Goal: Go to known website: Access a specific website the user already knows

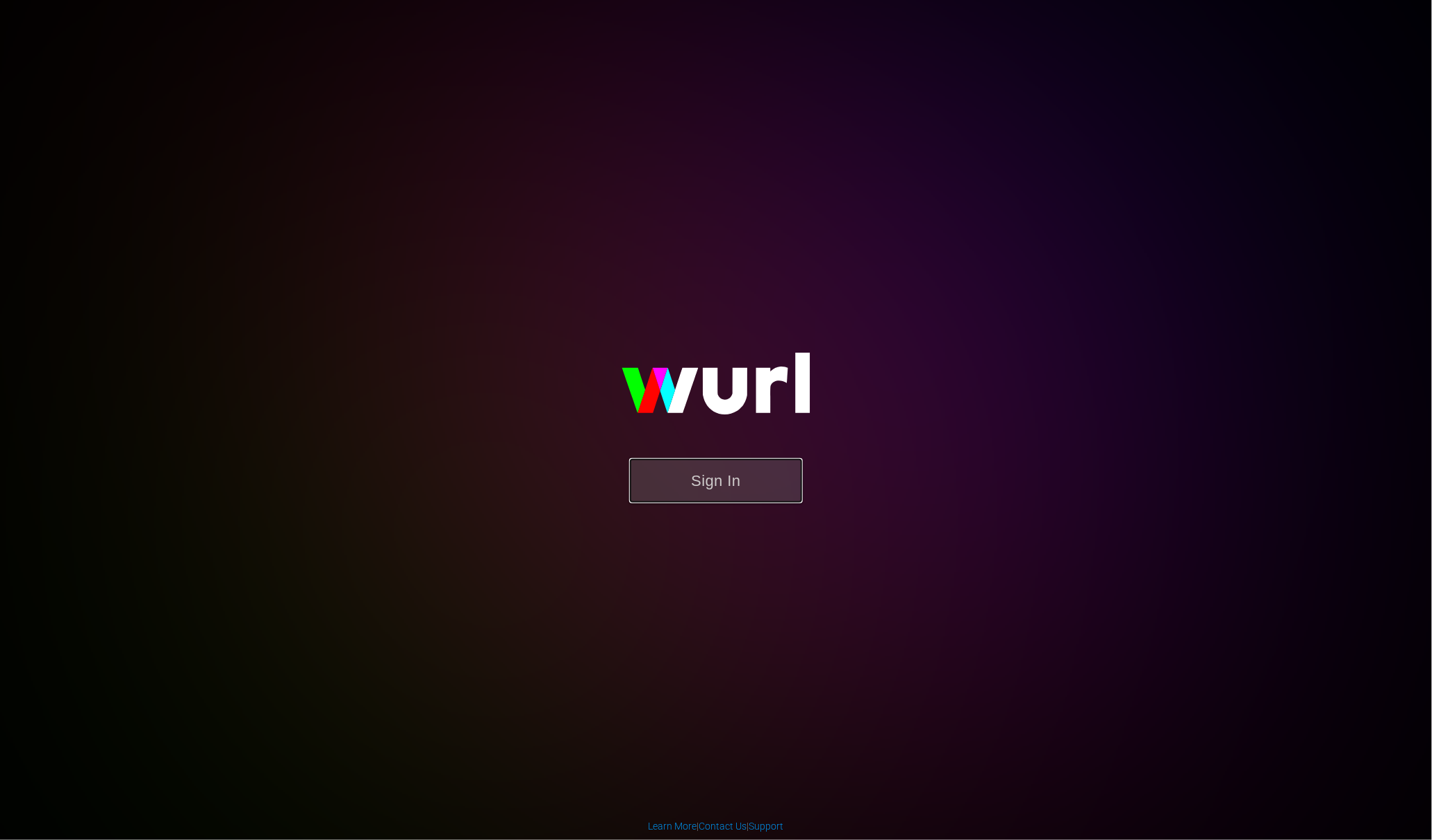
click at [666, 497] on button "Sign In" at bounding box center [716, 481] width 173 height 45
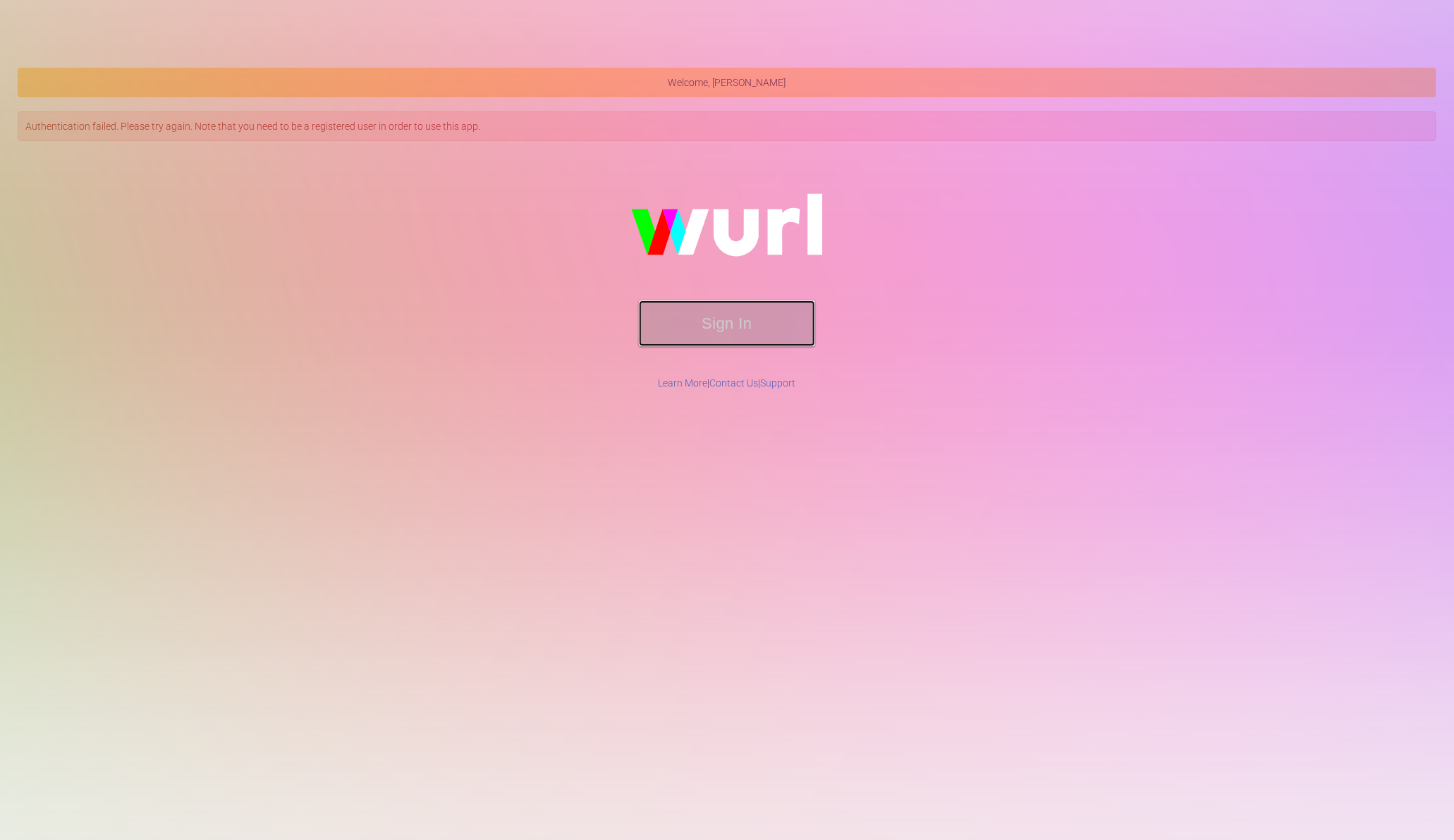
click at [707, 320] on button "Sign In" at bounding box center [727, 323] width 176 height 46
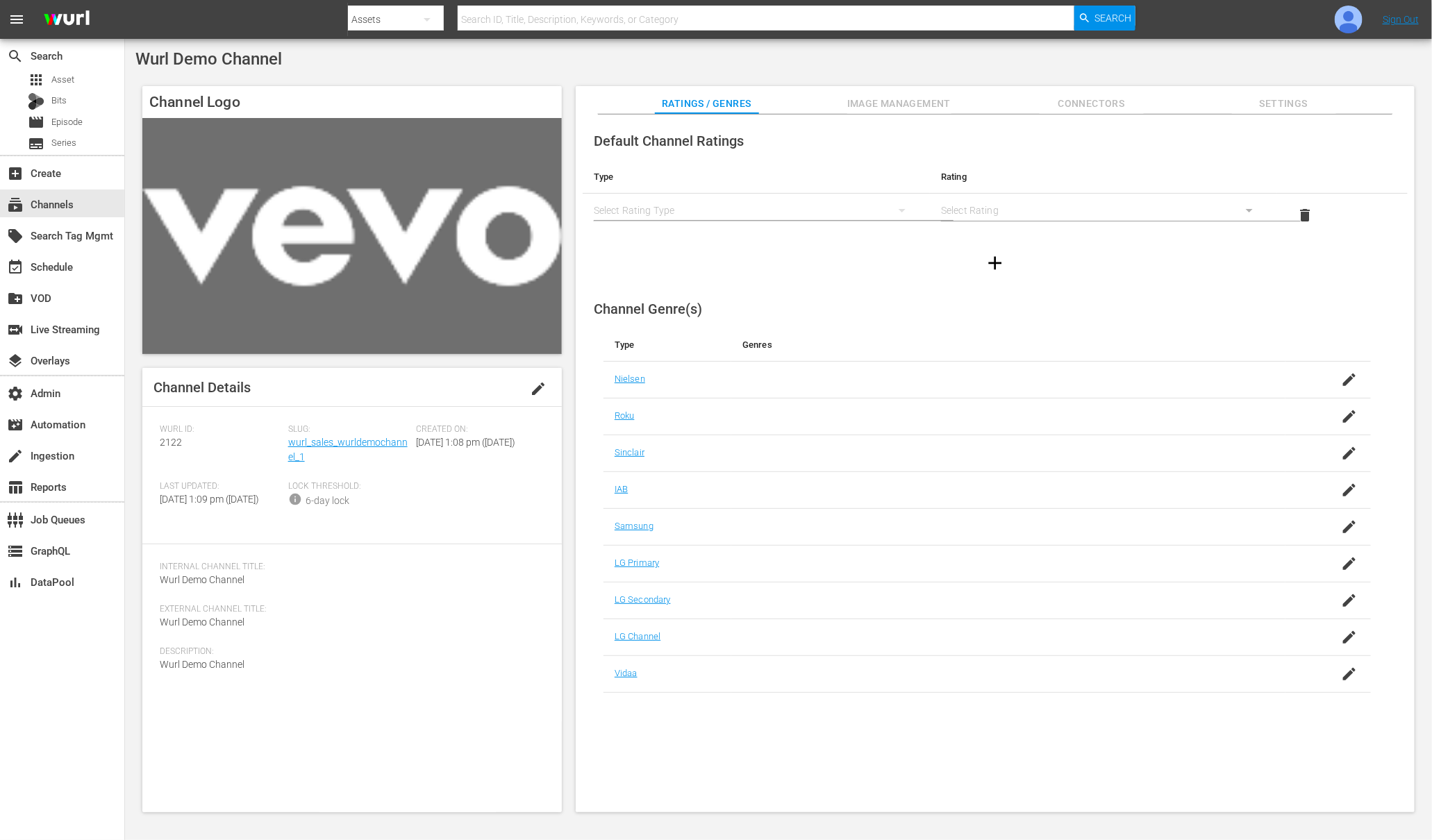
drag, startPoint x: 289, startPoint y: 444, endPoint x: 454, endPoint y: 321, distance: 205.8
